Goal: Task Accomplishment & Management: Complete application form

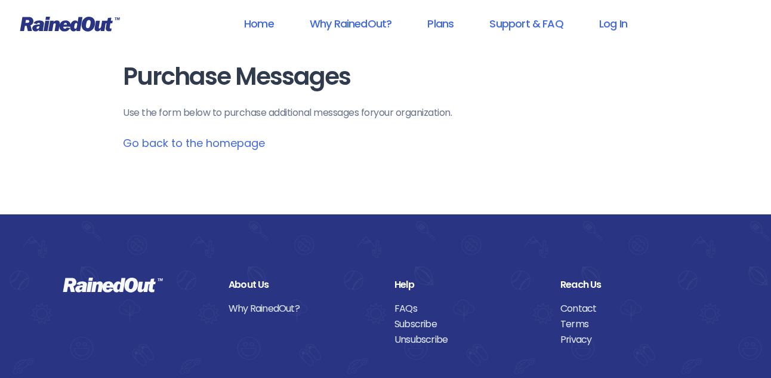
click at [257, 144] on link "Go back to the homepage" at bounding box center [194, 142] width 142 height 15
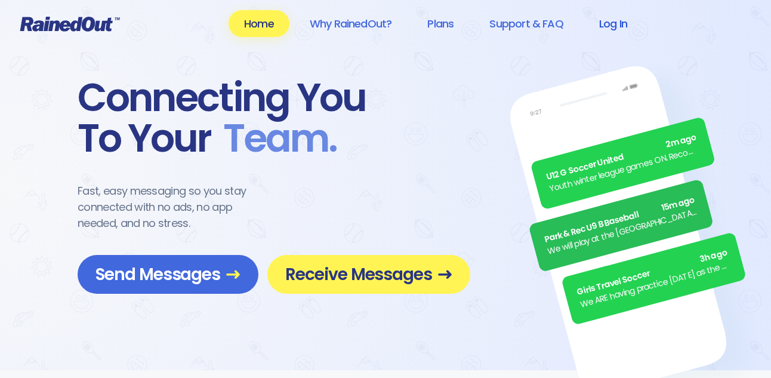
click at [609, 25] on link "Log In" at bounding box center [612, 23] width 59 height 27
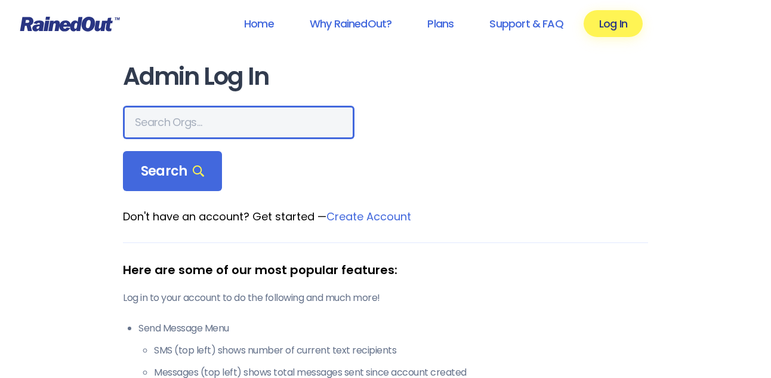
click at [193, 116] on input "text" at bounding box center [238, 122] width 231 height 33
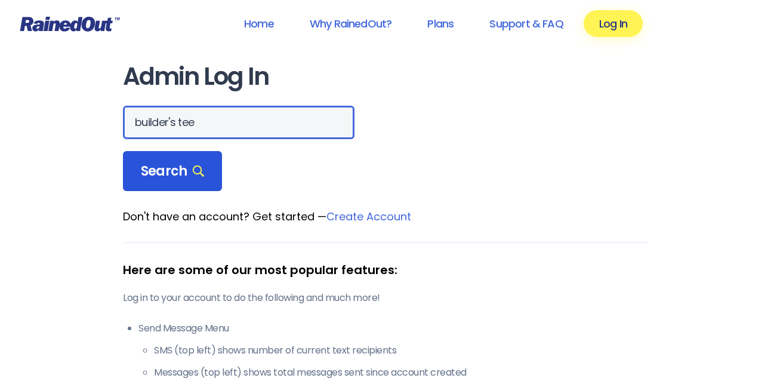
type input "builder's tee"
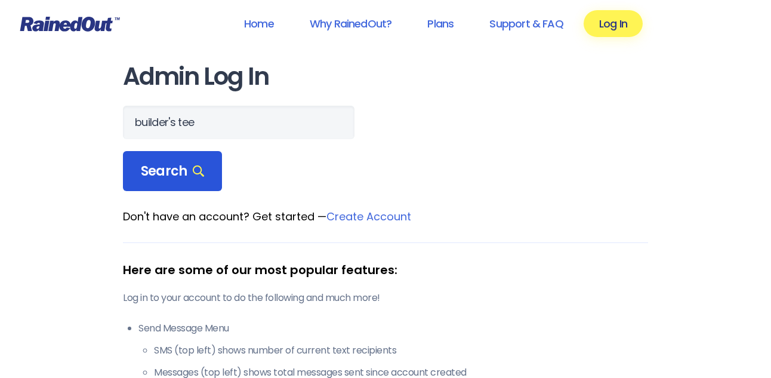
click at [150, 166] on span "Search" at bounding box center [172, 171] width 63 height 17
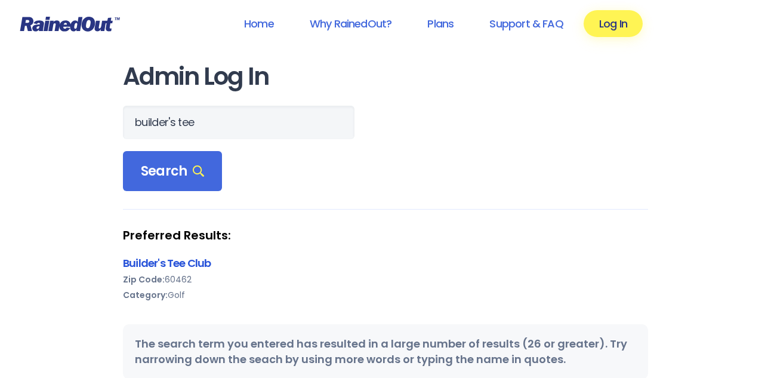
click at [161, 263] on link "Builder's Tee Club" at bounding box center [167, 262] width 88 height 15
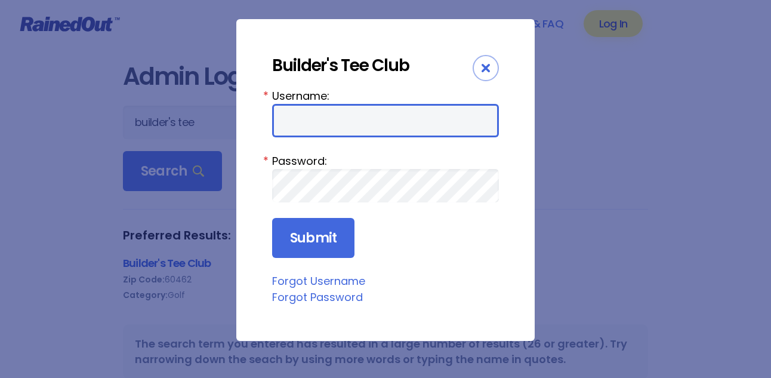
type input "builderstee"
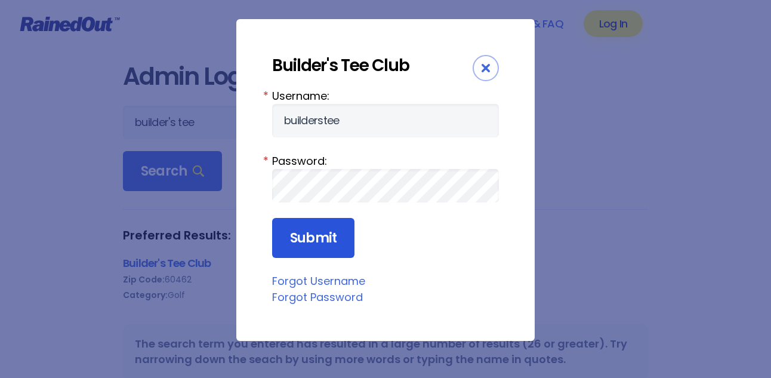
click at [329, 239] on input "Submit" at bounding box center [313, 238] width 82 height 41
